Goal: Check status

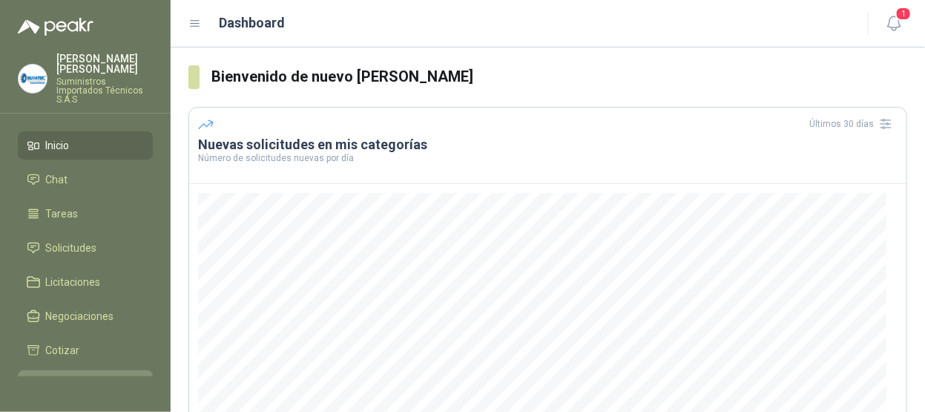
scroll to position [143, 0]
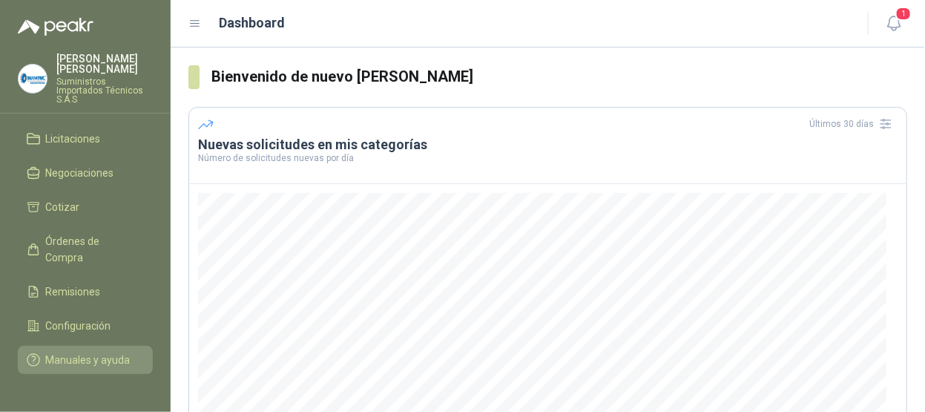
click at [76, 352] on span "Manuales y ayuda" at bounding box center [88, 360] width 85 height 16
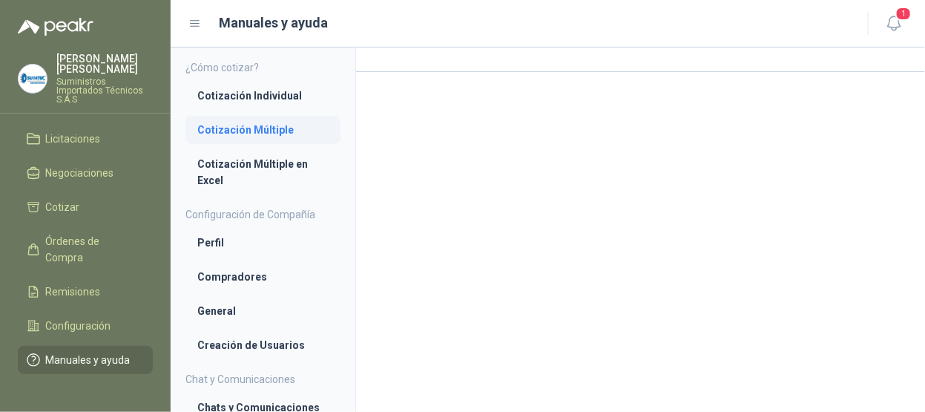
click at [272, 131] on li "Cotización Múltiple" at bounding box center [262, 130] width 131 height 16
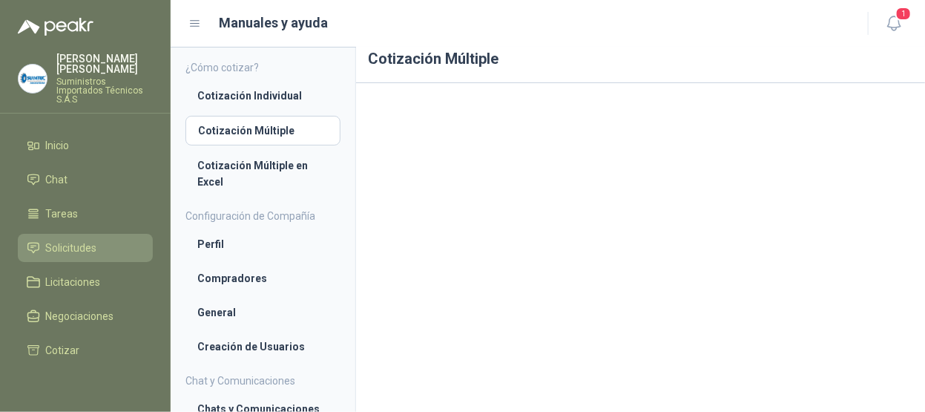
click at [71, 237] on link "Solicitudes" at bounding box center [85, 248] width 135 height 28
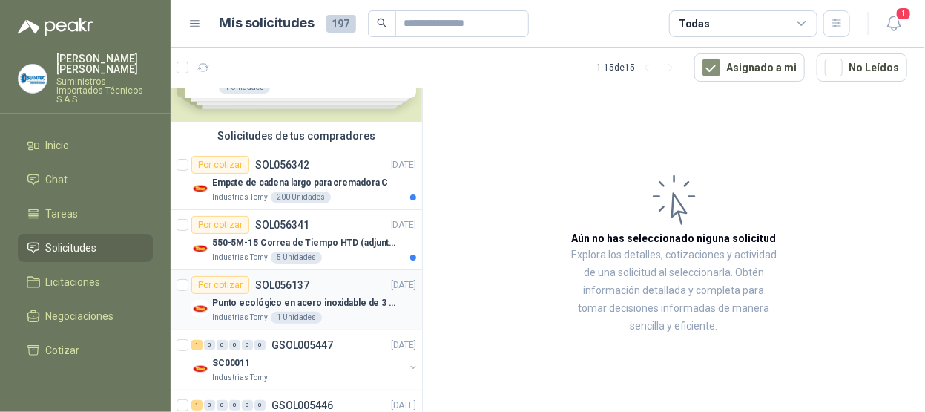
scroll to position [148, 0]
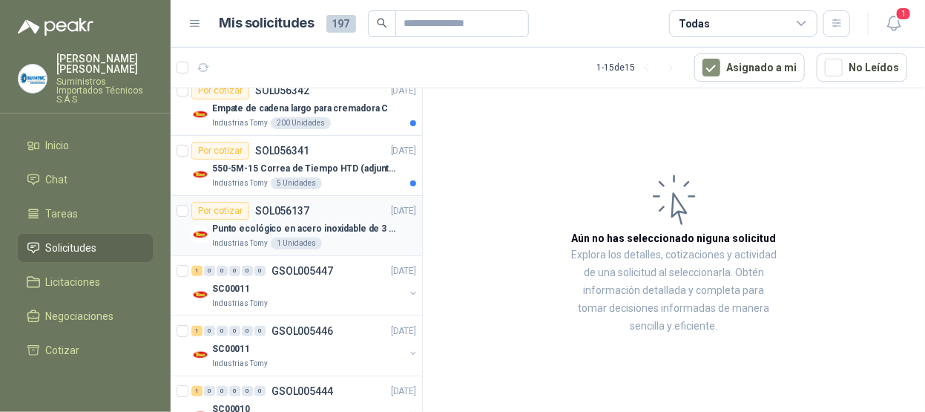
click at [351, 204] on div "Por cotizar SOL056137 [DATE]" at bounding box center [303, 211] width 225 height 18
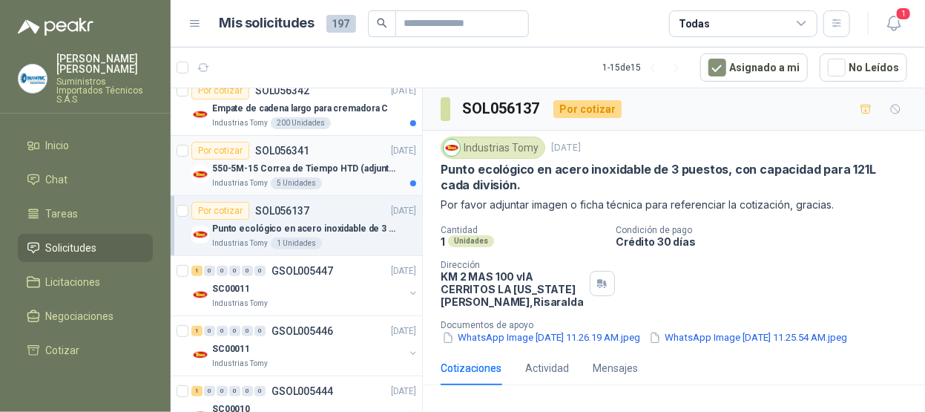
click at [346, 178] on div "Industrias Tomy 5 Unidades" at bounding box center [314, 183] width 204 height 12
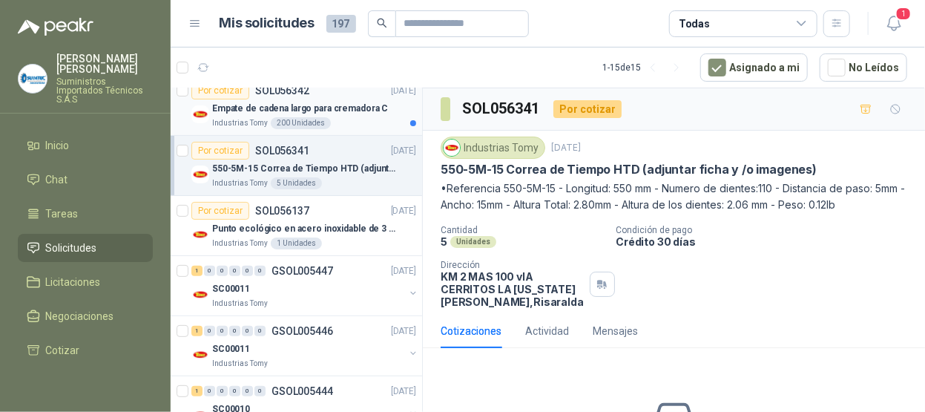
click at [350, 122] on div "Industrias Tomy 200 Unidades" at bounding box center [314, 123] width 204 height 12
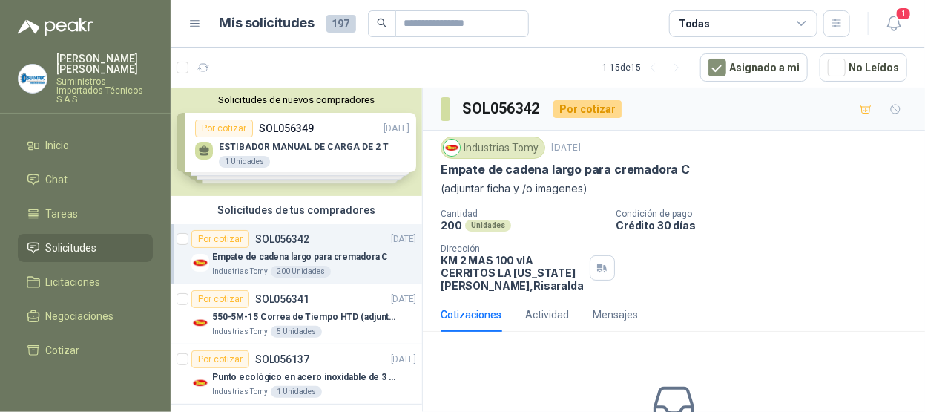
click at [315, 152] on div "Solicitudes de nuevos compradores Por cotizar SOL056349 [DATE] ESTIBADOR MANUAL…" at bounding box center [297, 142] width 252 height 108
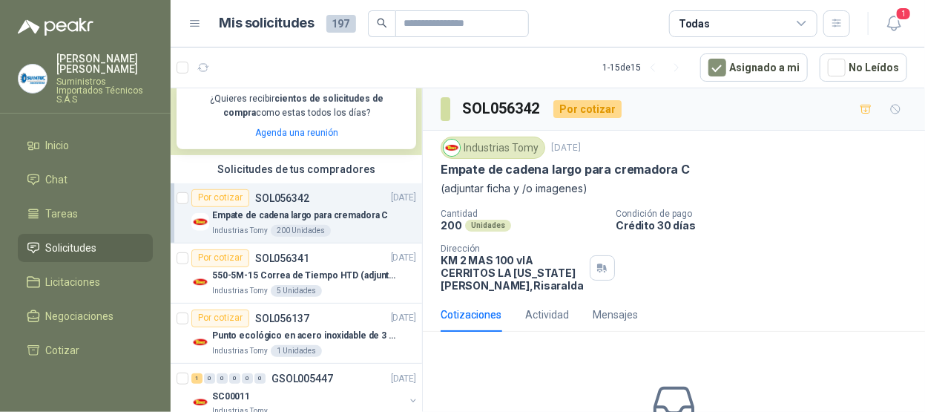
scroll to position [223, 0]
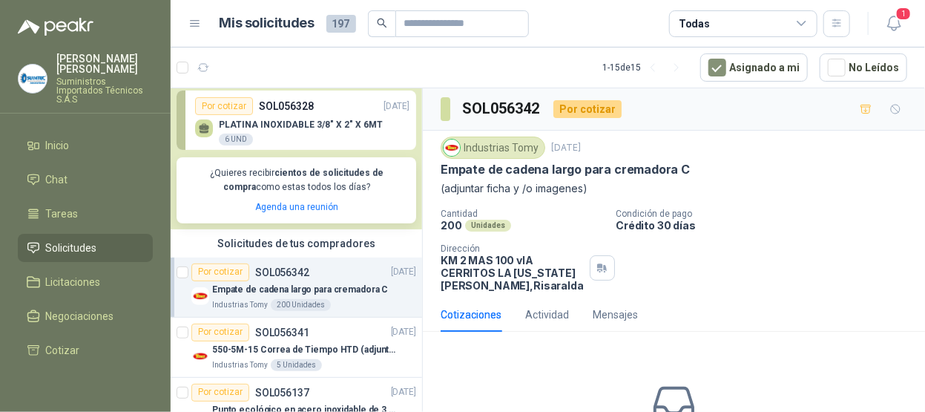
click at [322, 280] on div "Por cotizar SOL056342 [DATE]" at bounding box center [303, 272] width 225 height 18
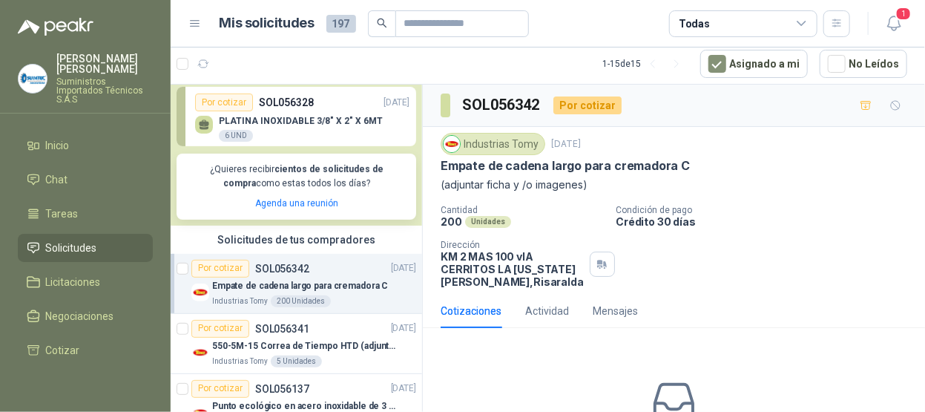
scroll to position [297, 0]
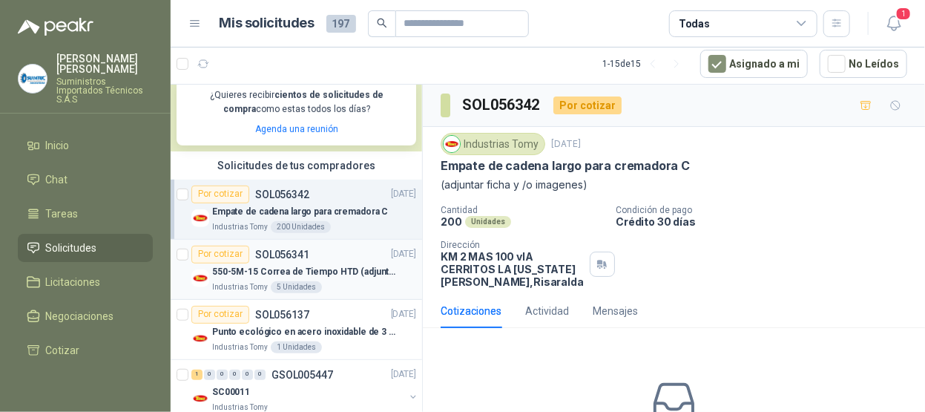
click at [326, 256] on div "Por cotizar SOL056341 [DATE]" at bounding box center [303, 255] width 225 height 18
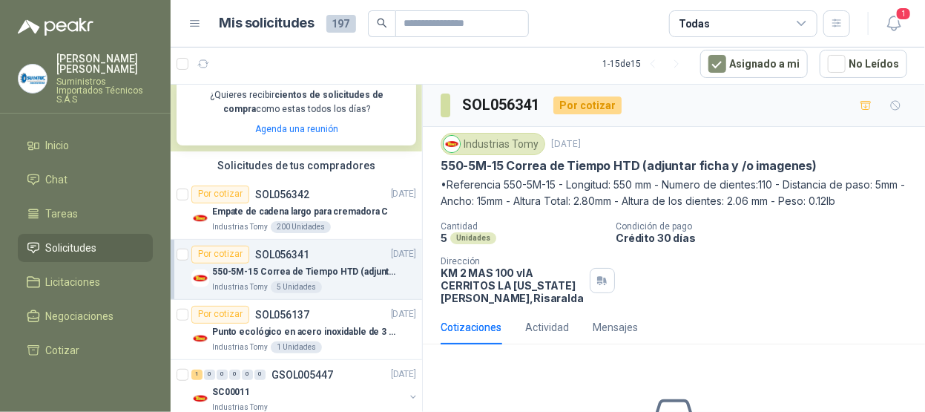
scroll to position [131, 0]
